Goal: Navigation & Orientation: Find specific page/section

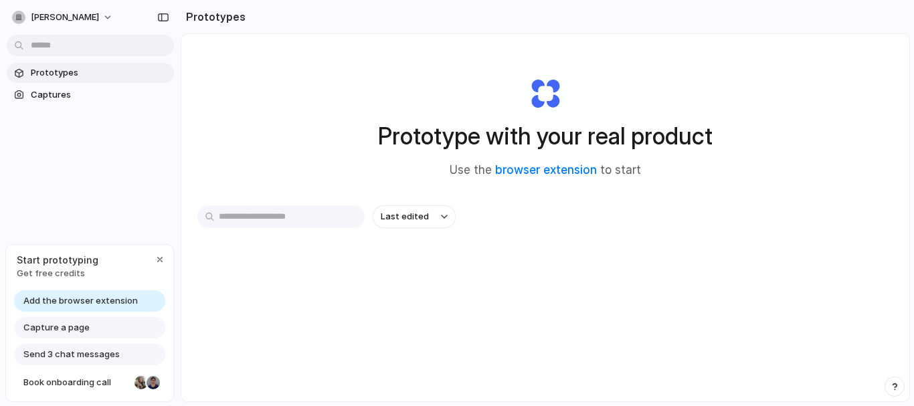
click at [86, 183] on div "Prototypes Captures" at bounding box center [90, 140] width 181 height 280
click at [159, 261] on div "button" at bounding box center [160, 259] width 11 height 11
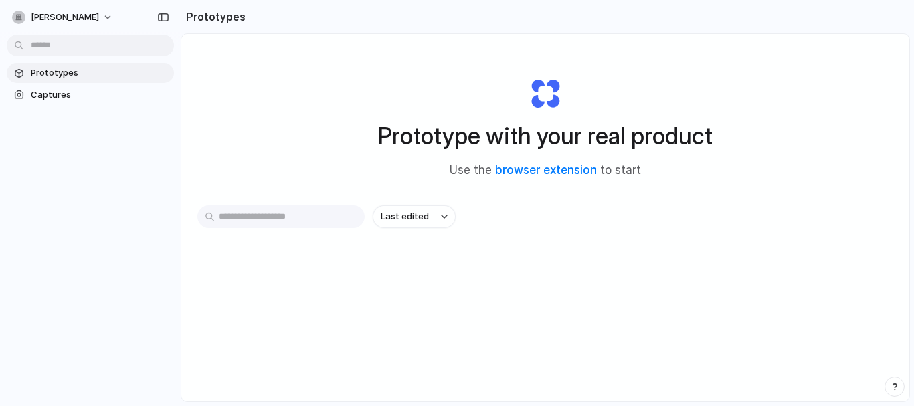
click at [82, 48] on body "[PERSON_NAME] Prototypes Captures Prototypes Prototype with your real product U…" at bounding box center [457, 203] width 914 height 406
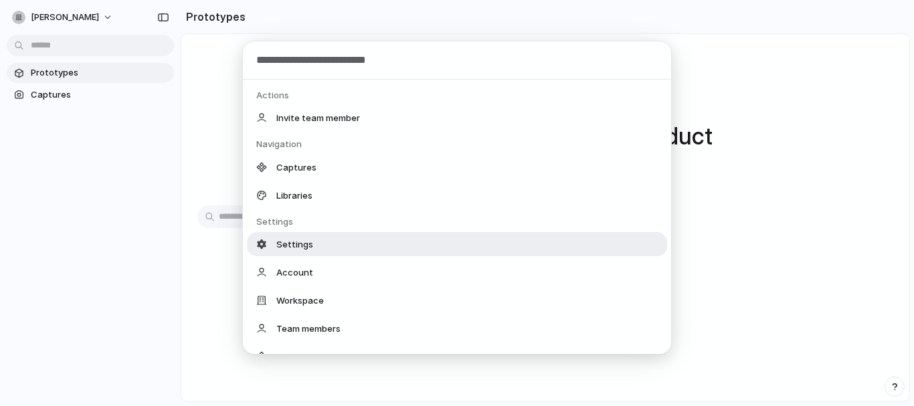
click at [889, 307] on div "Actions Invite team member Navigation Captures Libraries Settings Settings Acco…" at bounding box center [457, 203] width 914 height 406
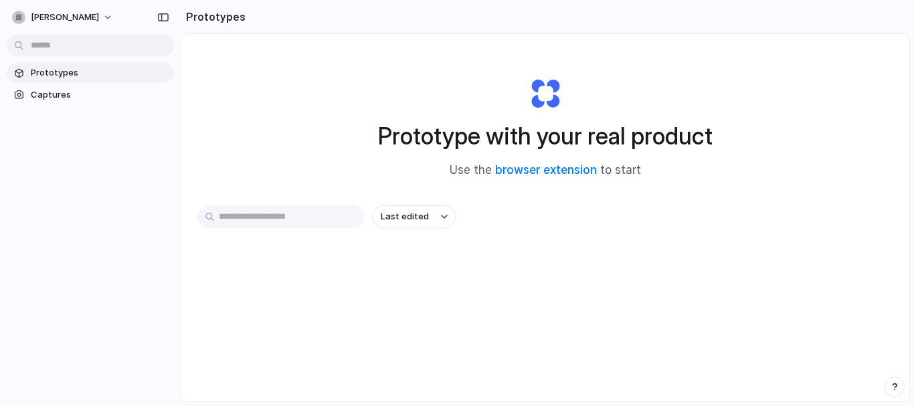
click at [234, 219] on input "text" at bounding box center [280, 216] width 167 height 23
click at [53, 94] on span "Captures" at bounding box center [100, 94] width 138 height 13
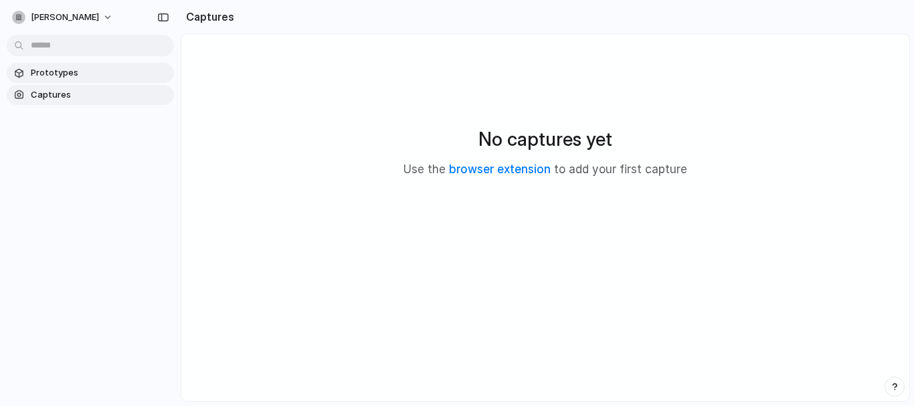
click at [58, 70] on span "Prototypes" at bounding box center [100, 72] width 138 height 13
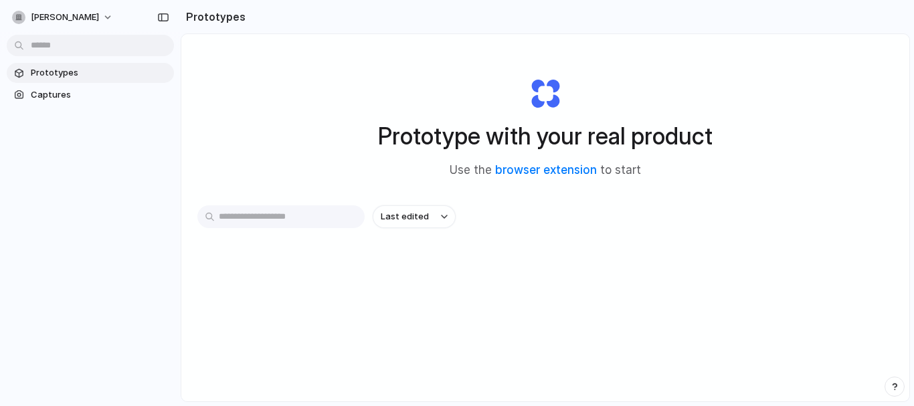
click at [273, 230] on div "Last edited" at bounding box center [545, 264] width 696 height 118
click at [268, 216] on input "text" at bounding box center [280, 216] width 167 height 23
click at [268, 213] on input "text" at bounding box center [280, 216] width 167 height 23
type input "****"
